Goal: Task Accomplishment & Management: Manage account settings

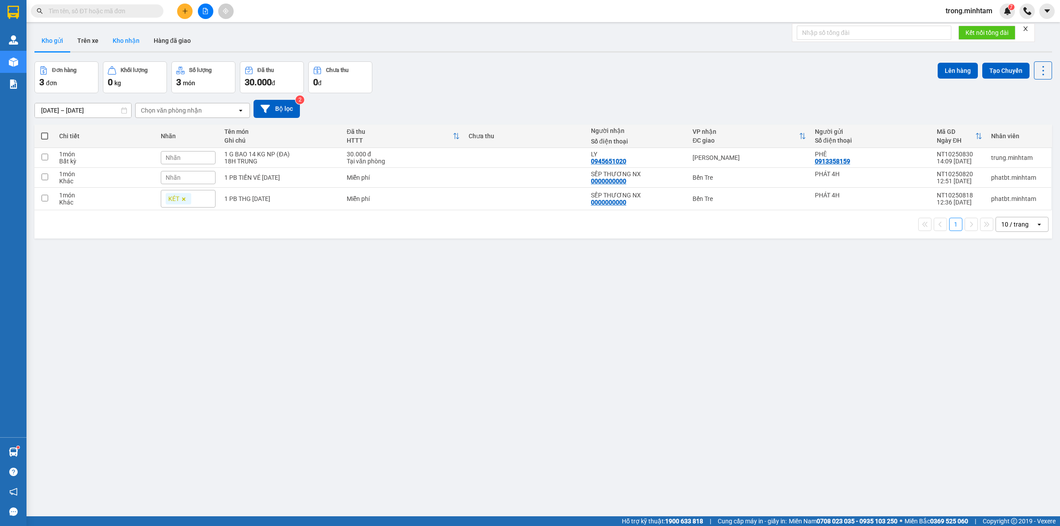
click at [136, 44] on button "Kho nhận" at bounding box center [126, 40] width 41 height 21
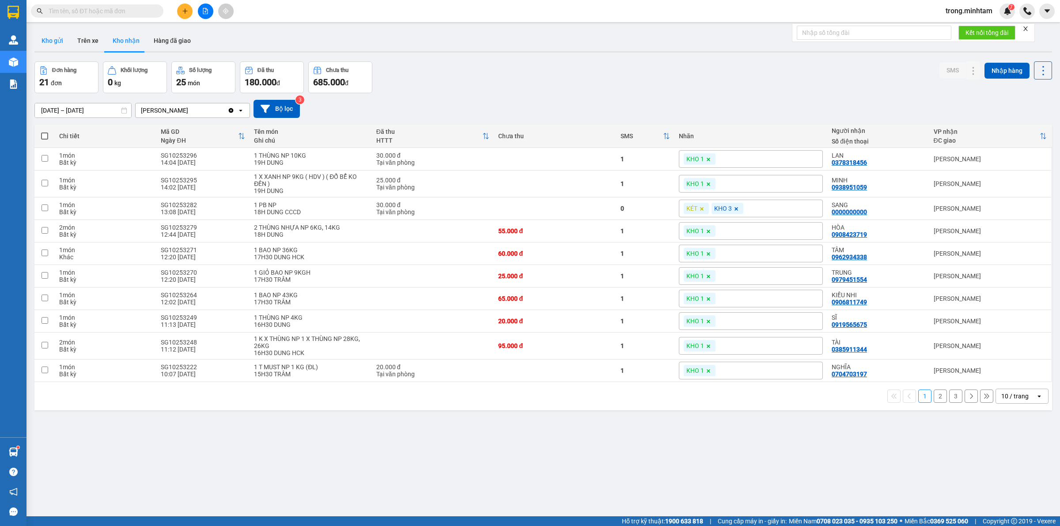
click at [57, 43] on button "Kho gửi" at bounding box center [52, 40] width 36 height 21
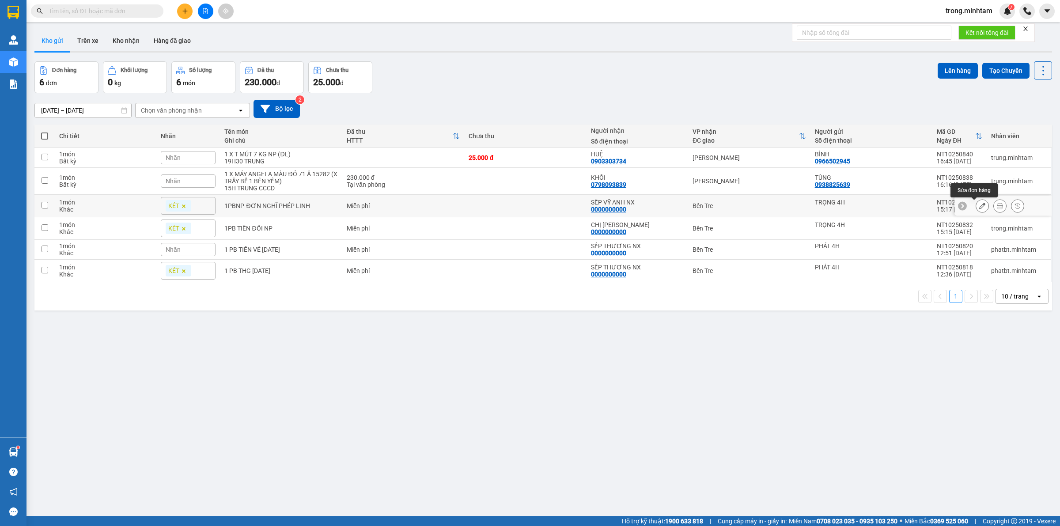
click at [979, 208] on icon at bounding box center [982, 206] width 6 height 6
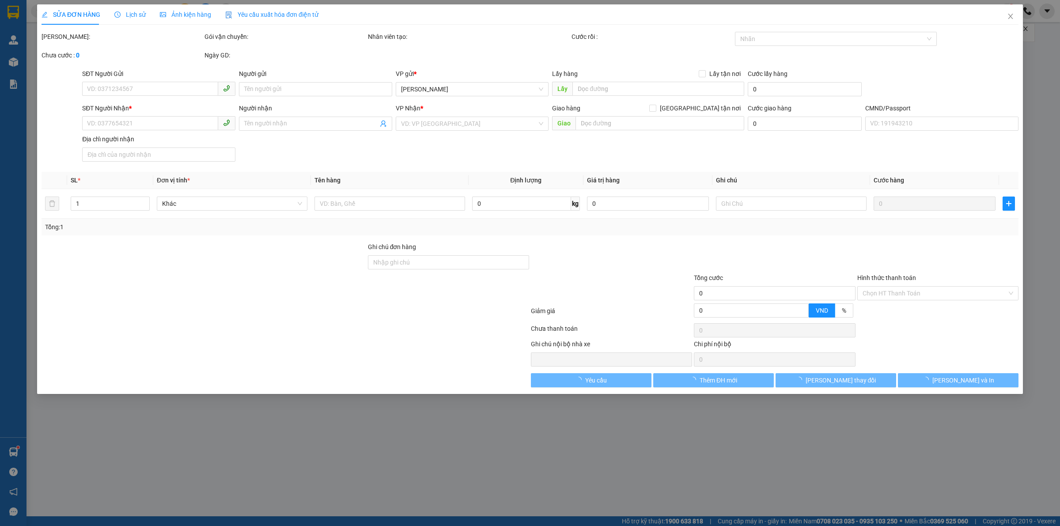
type input "TRỌNG 4H"
type input "0000000000"
type input "SẾP VỸ ANH NX"
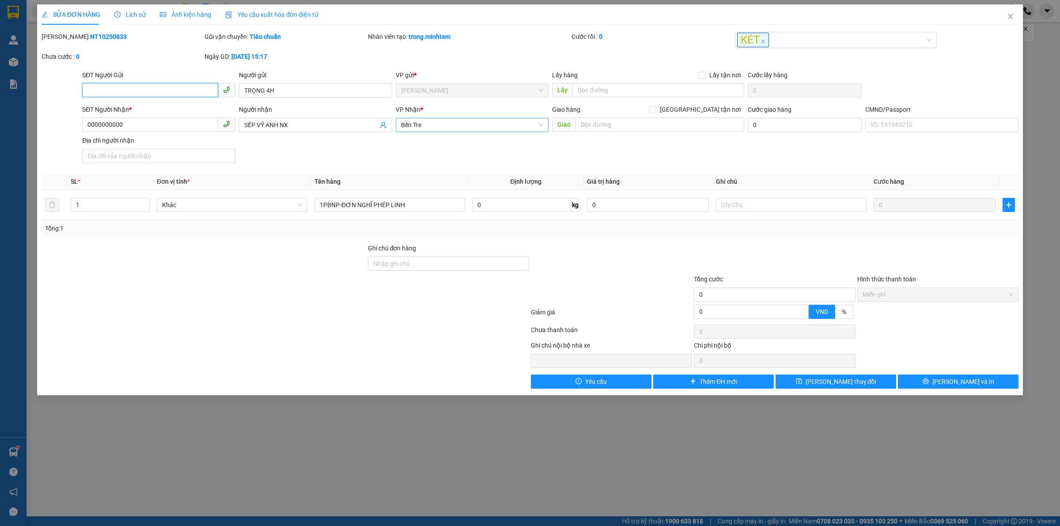
click at [478, 123] on span "Bến Tre" at bounding box center [472, 124] width 143 height 13
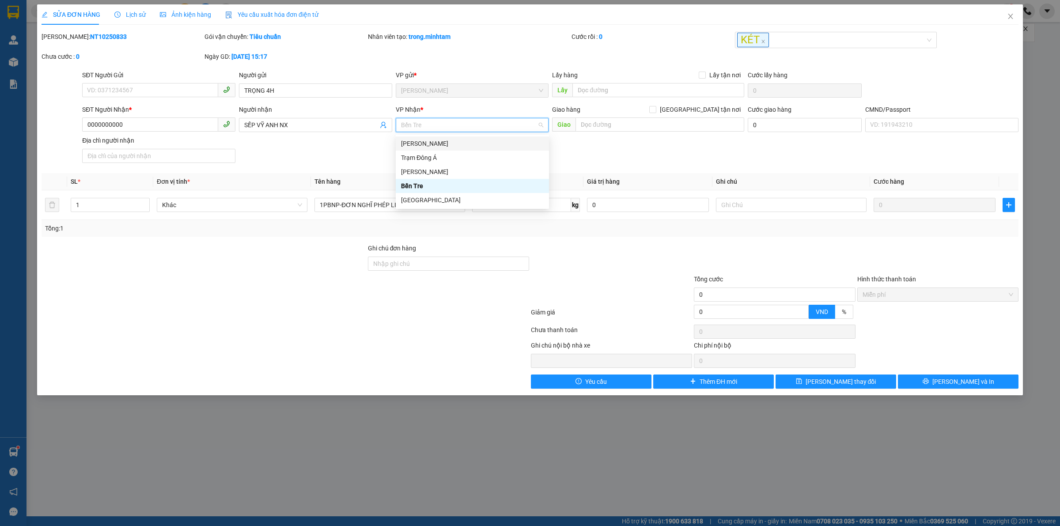
click at [431, 149] on div "[PERSON_NAME]" at bounding box center [472, 143] width 153 height 14
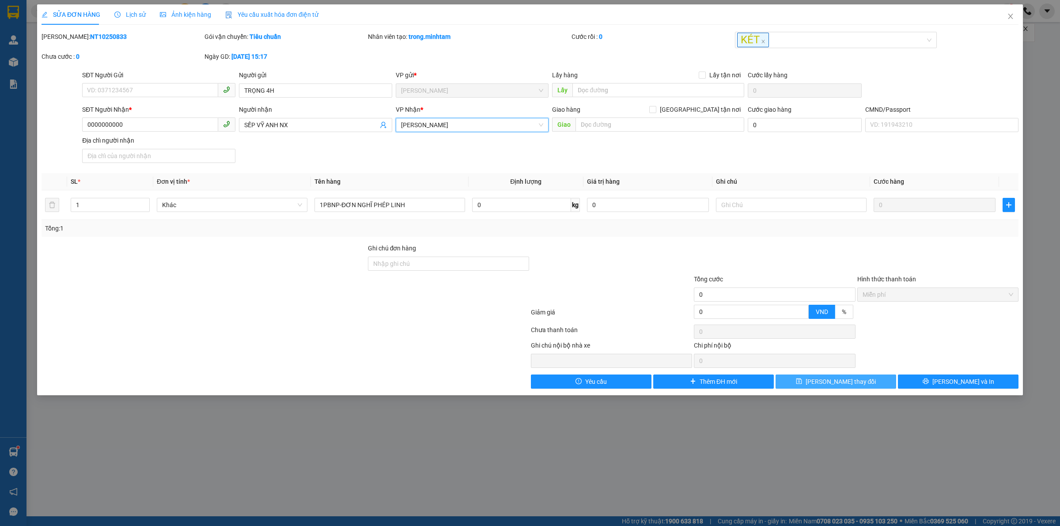
click at [867, 386] on button "[PERSON_NAME] thay đổi" at bounding box center [835, 381] width 121 height 14
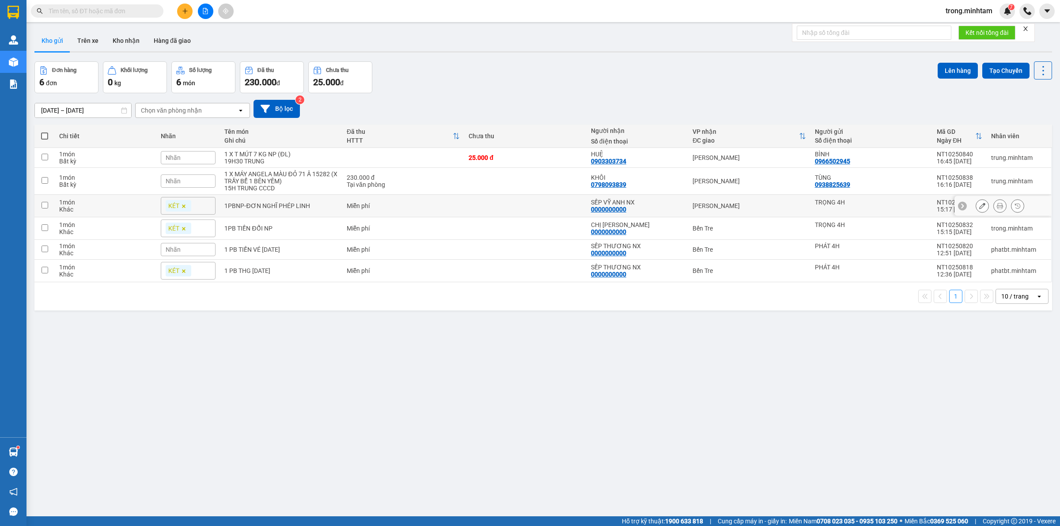
click at [428, 204] on div "Miễn phí" at bounding box center [403, 205] width 113 height 7
checkbox input "true"
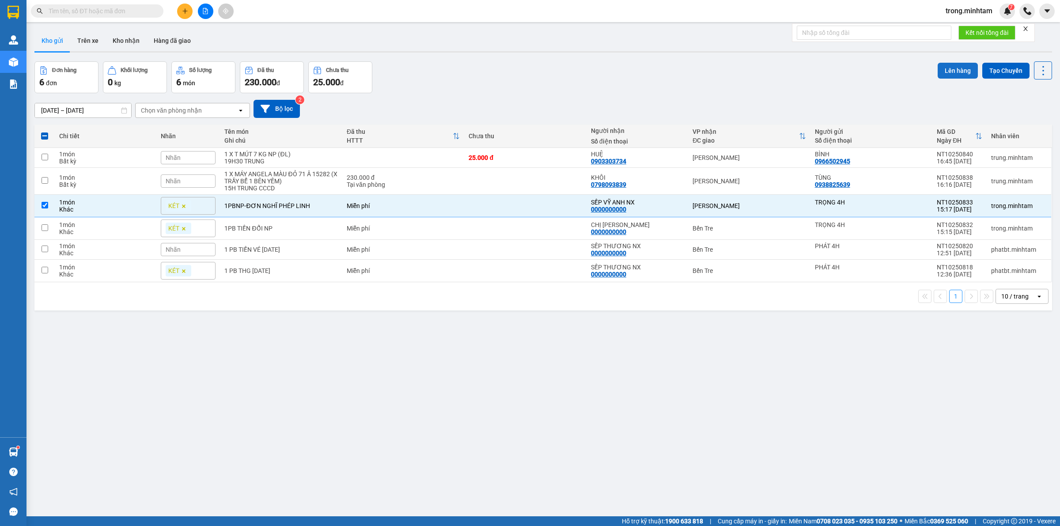
click at [939, 66] on button "Lên hàng" at bounding box center [958, 71] width 40 height 16
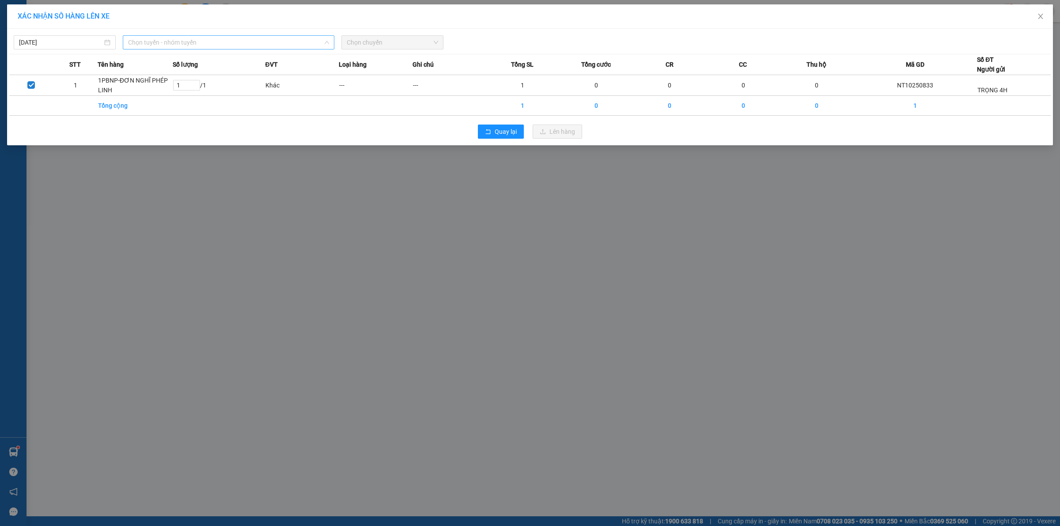
click at [184, 38] on span "Chọn tuyến - nhóm tuyến" at bounding box center [228, 42] width 201 height 13
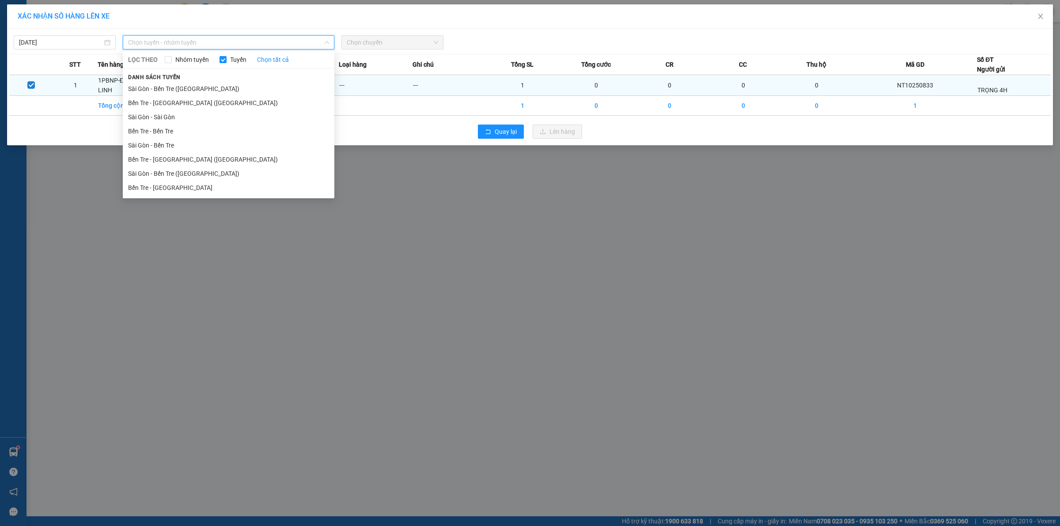
drag, startPoint x: 159, startPoint y: 129, endPoint x: 319, endPoint y: 78, distance: 168.4
click at [166, 129] on li "Bến Tre - Bến Tre" at bounding box center [229, 131] width 212 height 14
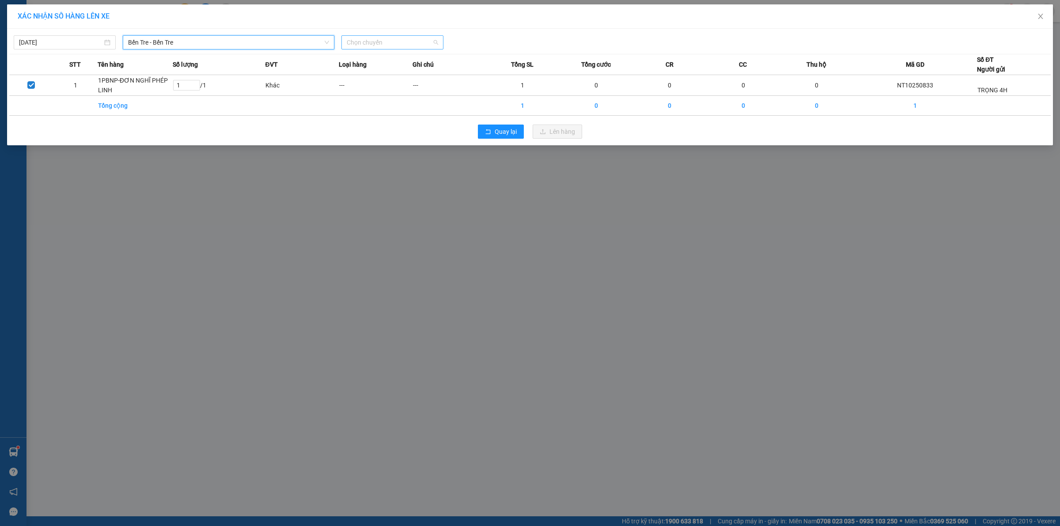
click at [376, 42] on span "Chọn chuyến" at bounding box center [392, 42] width 91 height 13
click at [395, 73] on div "01:11" at bounding box center [381, 74] width 69 height 10
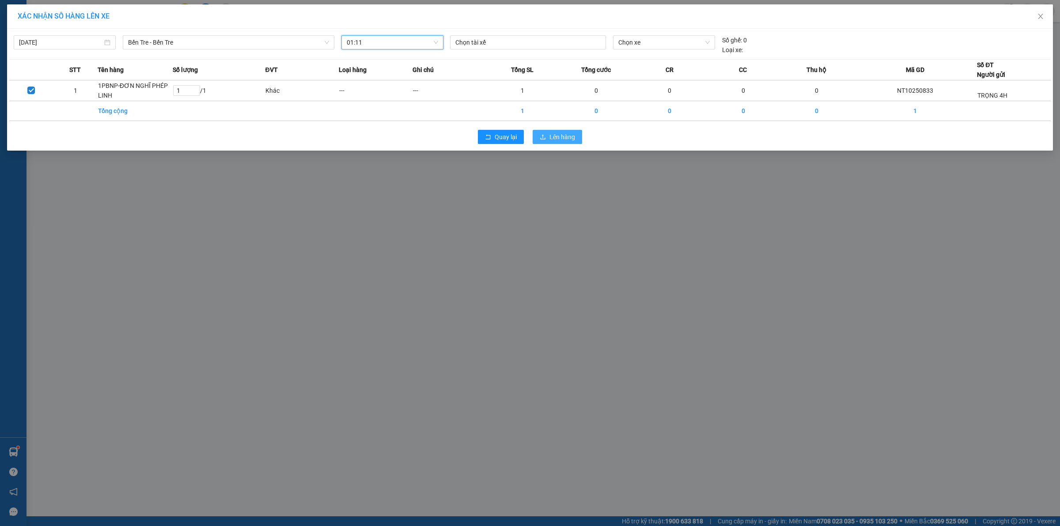
click at [550, 137] on span "Lên hàng" at bounding box center [562, 137] width 26 height 10
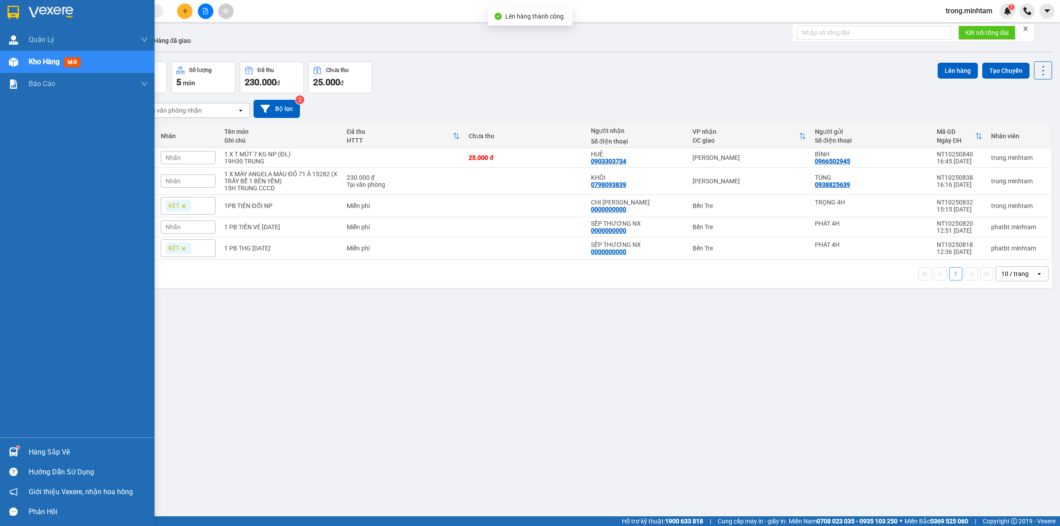
click at [43, 446] on div "Hàng sắp về" at bounding box center [88, 452] width 119 height 13
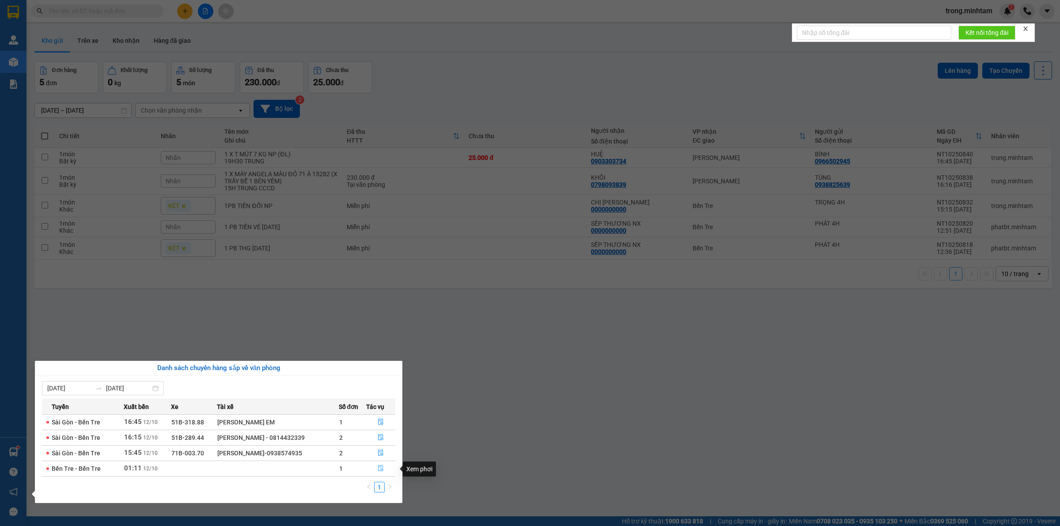
click at [384, 471] on icon "file-done" at bounding box center [381, 468] width 6 height 6
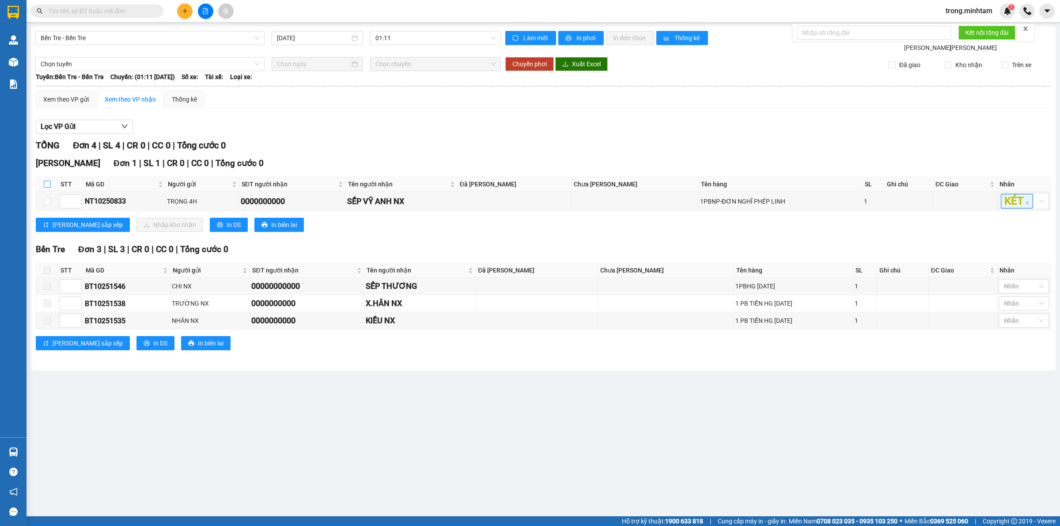
click at [45, 184] on input "checkbox" at bounding box center [47, 184] width 7 height 7
checkbox input "true"
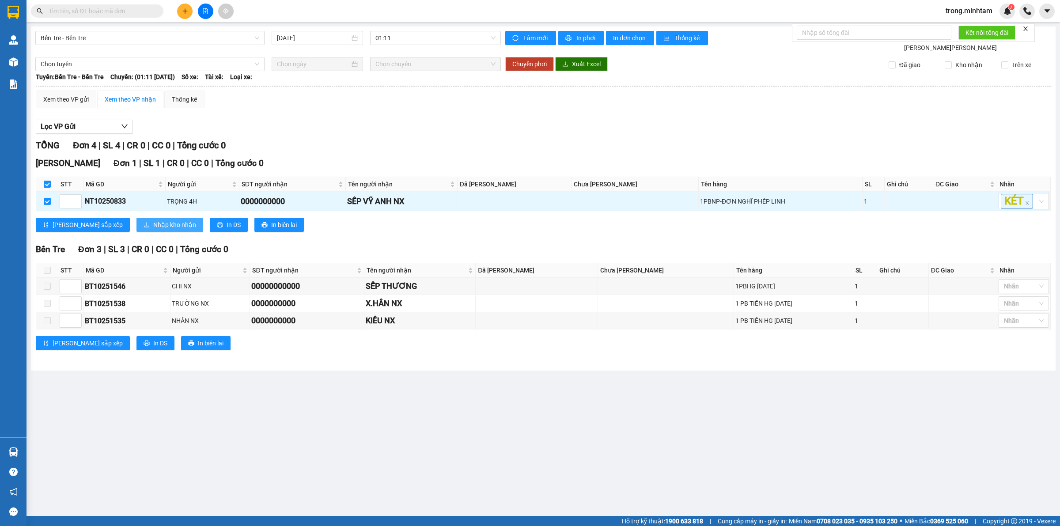
click at [153, 226] on span "Nhập kho nhận" at bounding box center [174, 225] width 43 height 10
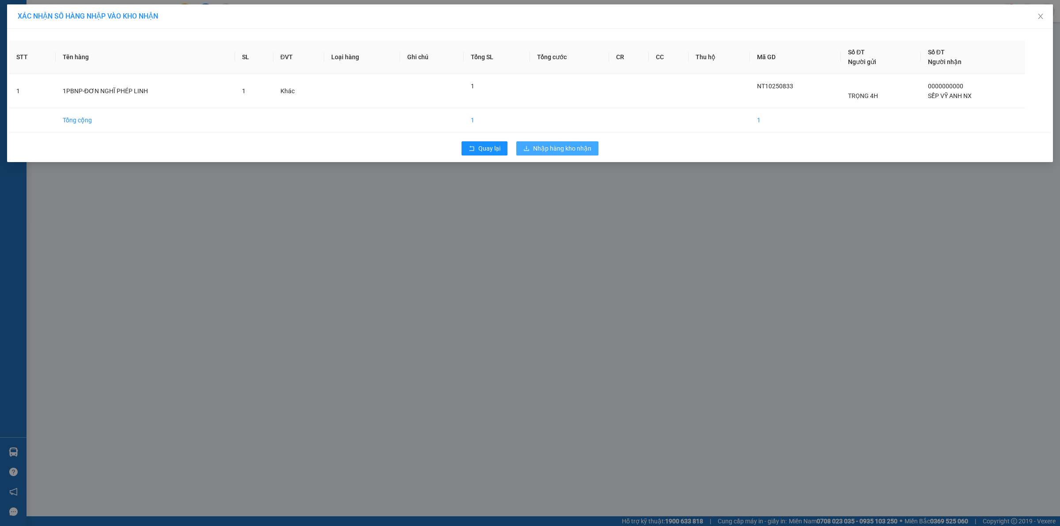
click at [561, 148] on span "Nhập hàng kho nhận" at bounding box center [562, 149] width 58 height 10
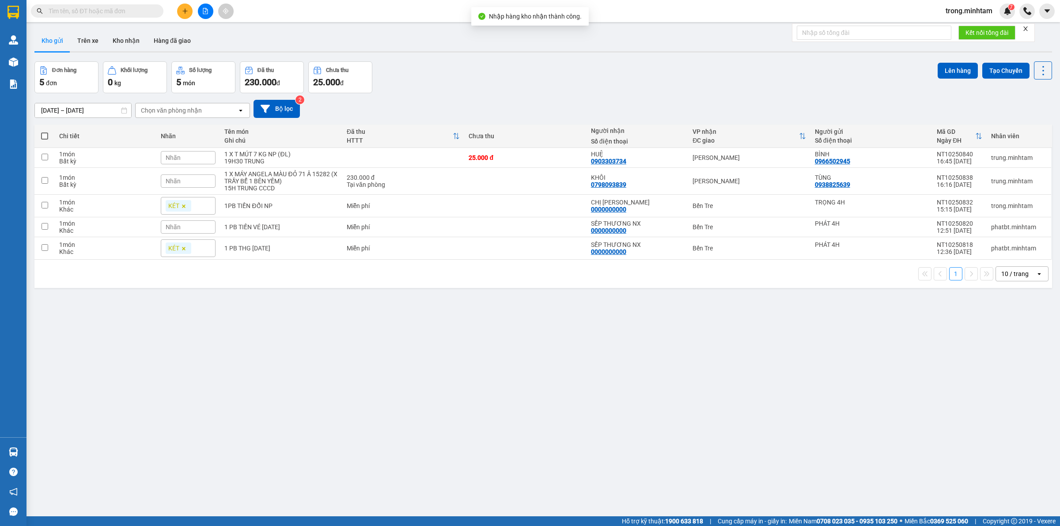
drag, startPoint x: 1023, startPoint y: 31, endPoint x: 429, endPoint y: 8, distance: 594.9
click at [1021, 31] on form "Kết nối tổng đài" at bounding box center [913, 32] width 243 height 19
click at [127, 45] on button "Kho nhận" at bounding box center [126, 40] width 41 height 21
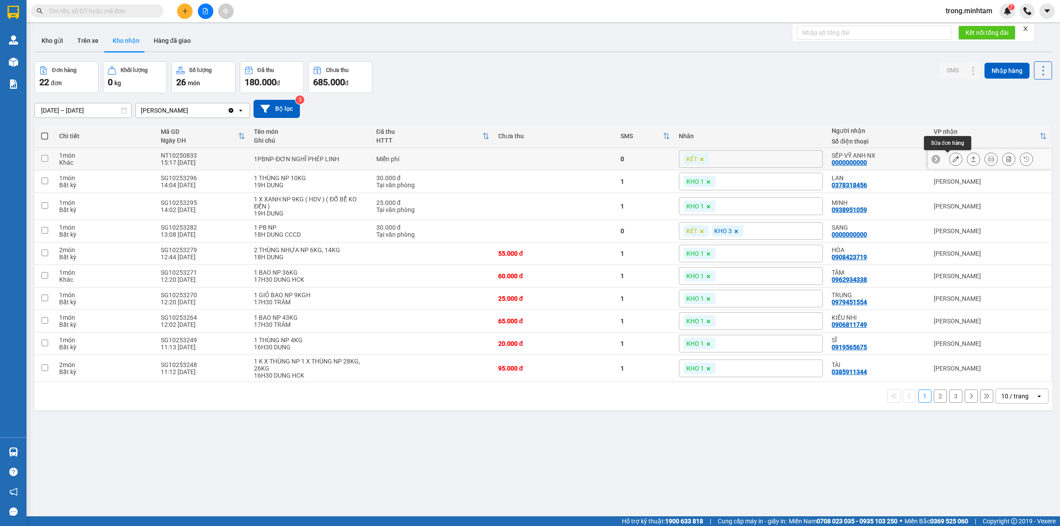
click at [953, 159] on icon at bounding box center [956, 159] width 6 height 6
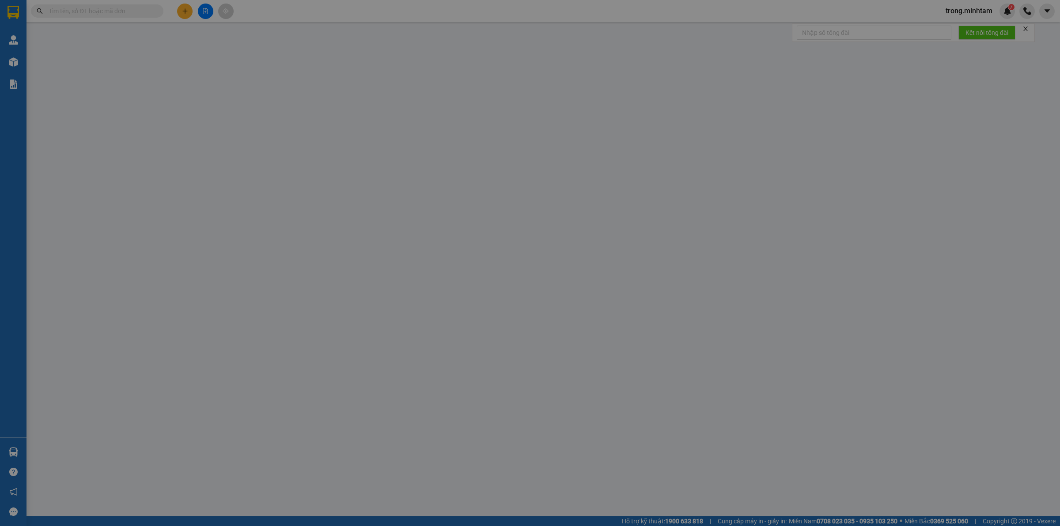
type input "TRỌNG 4H"
type input "0000000000"
type input "SẾP VỸ ANH NX"
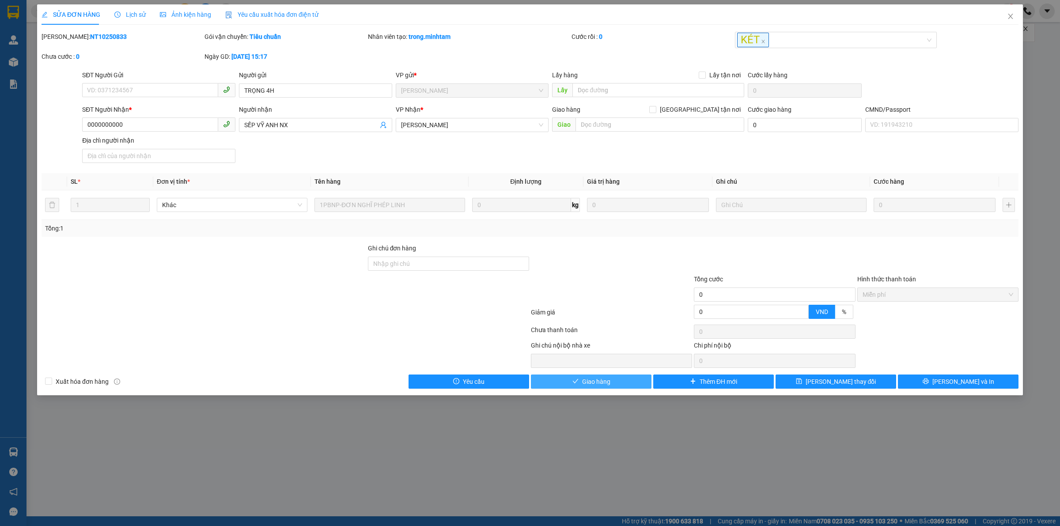
click at [627, 385] on button "Giao hàng" at bounding box center [591, 381] width 121 height 14
